Goal: Task Accomplishment & Management: Use online tool/utility

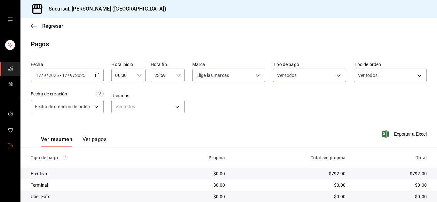
scroll to position [45, 0]
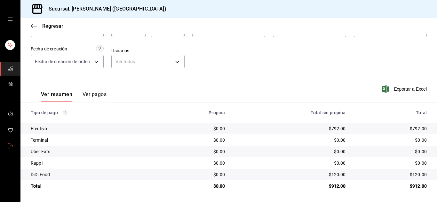
click at [14, 144] on link "mailbox folders" at bounding box center [10, 147] width 20 height 14
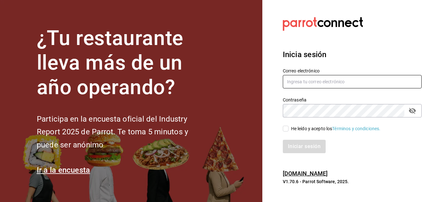
type input "[PERSON_NAME][EMAIL_ADDRESS][DOMAIN_NAME]"
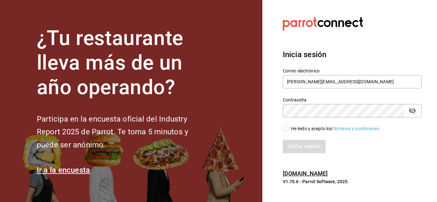
click at [283, 129] on input "He leído y acepto los Términos y condiciones." at bounding box center [286, 129] width 6 height 6
checkbox input "true"
click at [298, 149] on button "Iniciar sesión" at bounding box center [304, 146] width 43 height 13
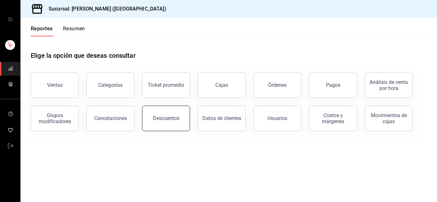
click at [159, 122] on button "Descuentos" at bounding box center [166, 119] width 48 height 26
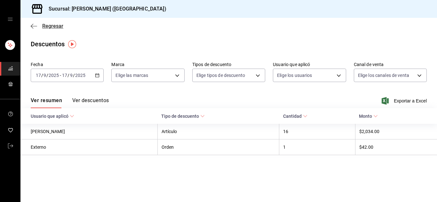
click at [37, 27] on span "Regresar" at bounding box center [47, 26] width 33 height 6
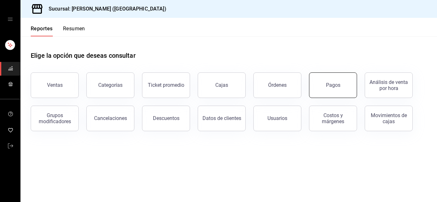
click at [331, 85] on div "Pagos" at bounding box center [333, 85] width 14 height 6
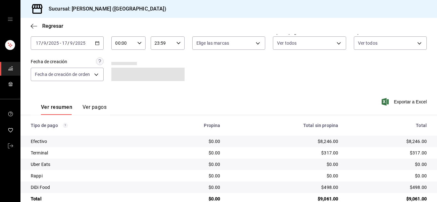
scroll to position [45, 0]
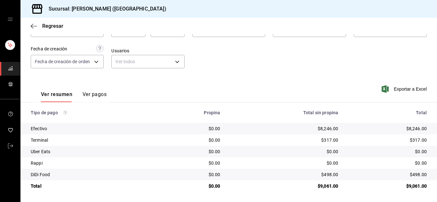
click at [400, 140] on div "$317.00" at bounding box center [387, 140] width 78 height 6
click at [34, 24] on icon "button" at bounding box center [34, 26] width 6 height 6
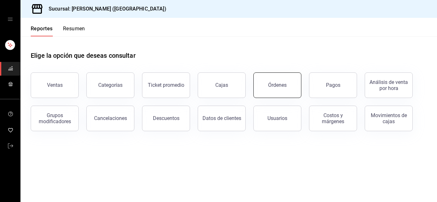
click at [264, 91] on button "Órdenes" at bounding box center [277, 86] width 48 height 26
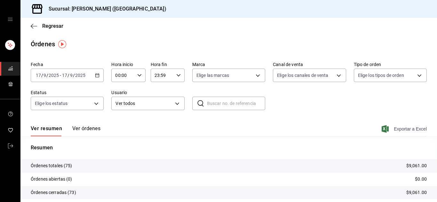
click at [412, 128] on span "Exportar a Excel" at bounding box center [405, 129] width 44 height 8
